Goal: Task Accomplishment & Management: Use online tool/utility

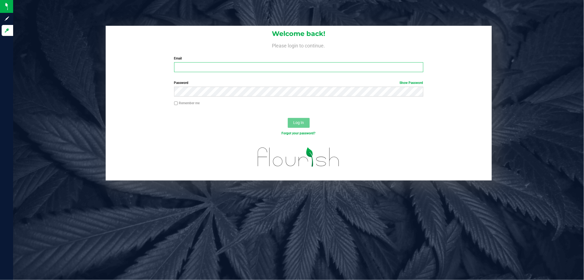
click at [198, 67] on input "Email" at bounding box center [298, 67] width 249 height 10
paste input "[EMAIL_ADDRESS][DOMAIN_NAME]"
type input "[EMAIL_ADDRESS][DOMAIN_NAME]"
click at [288, 118] on button "Log In" at bounding box center [299, 123] width 22 height 10
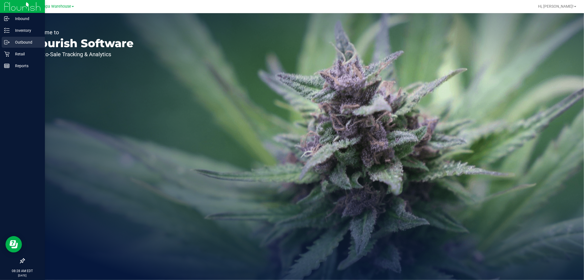
click at [20, 44] on p "Outbound" at bounding box center [26, 42] width 33 height 7
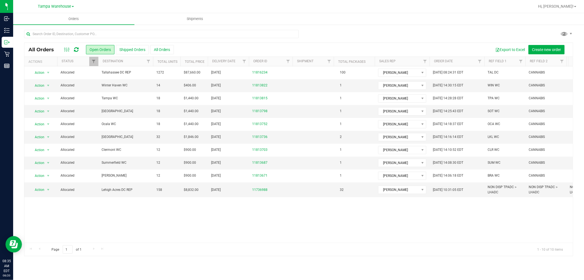
click at [76, 49] on icon at bounding box center [76, 49] width 5 height 5
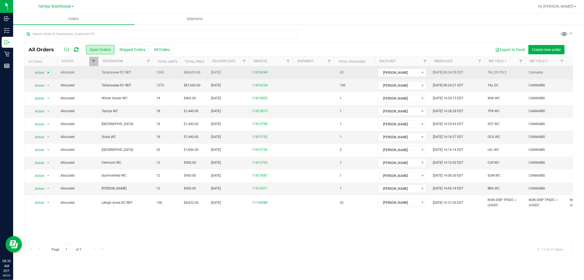
click at [37, 72] on span "Action" at bounding box center [37, 73] width 15 height 8
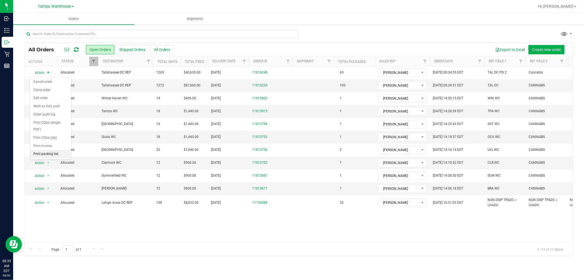
click at [45, 153] on li "Print packing list" at bounding box center [50, 154] width 41 height 8
click at [432, 35] on div at bounding box center [298, 36] width 549 height 13
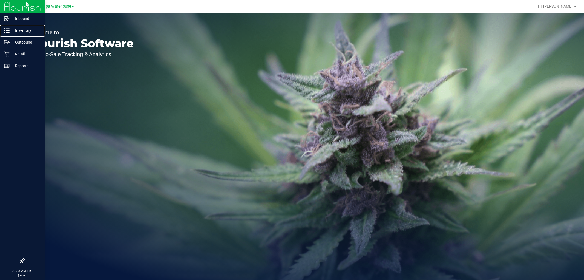
click at [20, 30] on p "Inventory" at bounding box center [26, 30] width 33 height 7
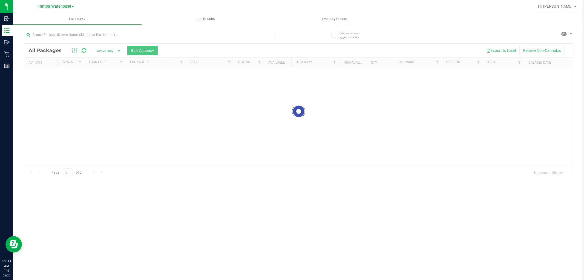
click at [335, 62] on div at bounding box center [298, 111] width 549 height 135
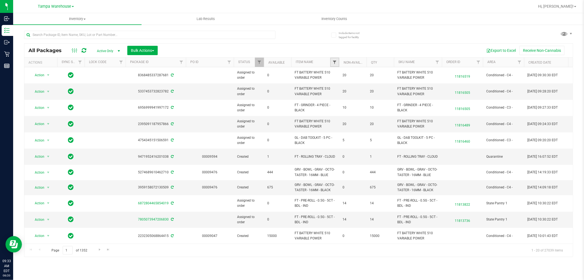
click at [335, 60] on span "Filter" at bounding box center [335, 62] width 4 height 4
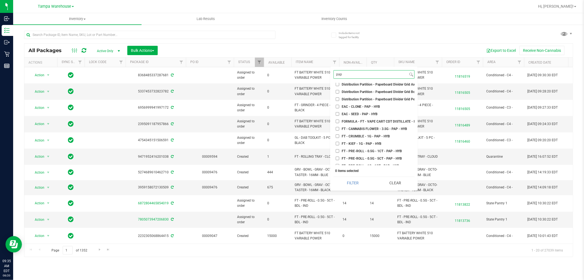
scroll to position [91, 0]
type input "pap"
click at [338, 136] on input "FT - CANNABIS FLOWER - 3.5G - PAP - HYB" at bounding box center [338, 137] width 4 height 4
checkbox input "true"
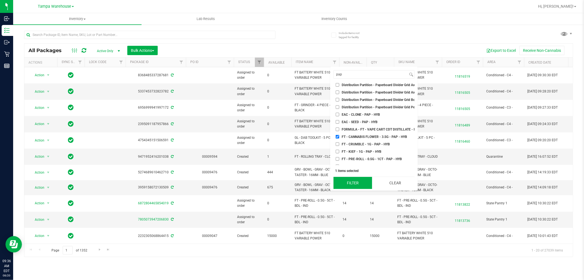
click at [359, 184] on button "Filter" at bounding box center [353, 183] width 39 height 12
